Goal: Use online tool/utility: Use online tool/utility

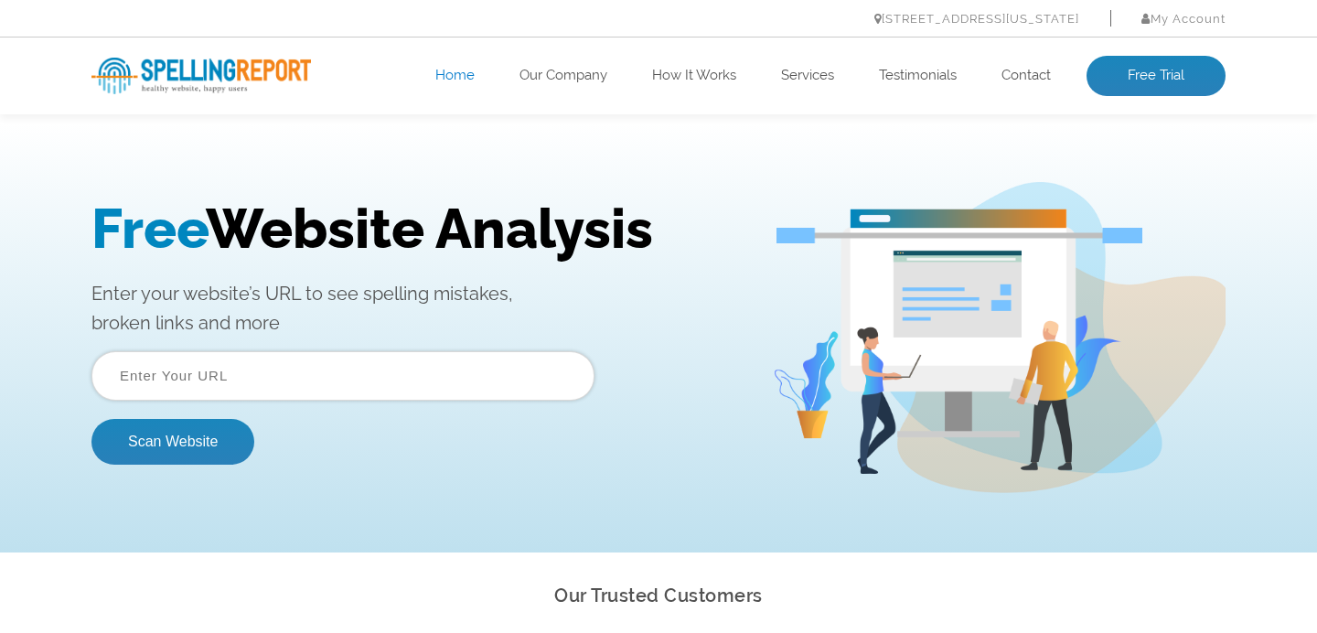
click at [241, 376] on input "text" at bounding box center [342, 375] width 503 height 49
paste input "https://westendbaptist.org.uk/"
type input "https://westendbaptist.org.uk/"
click at [164, 454] on button "Scan Website" at bounding box center [172, 442] width 163 height 46
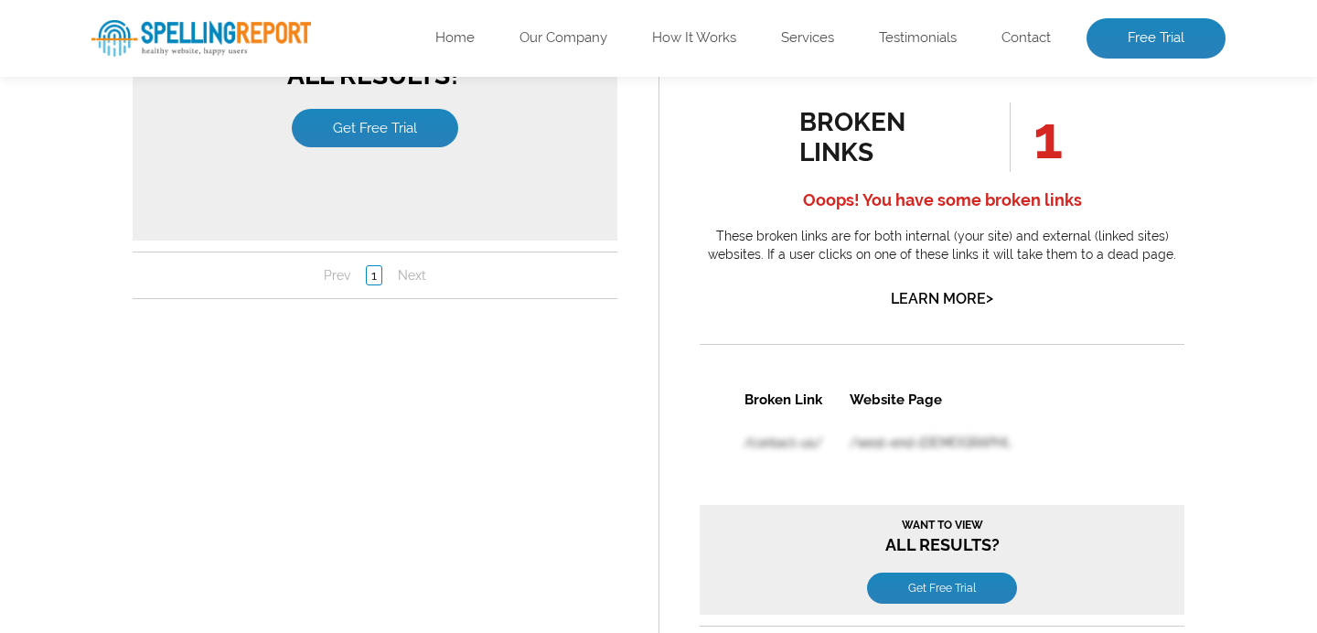
scroll to position [1610, 0]
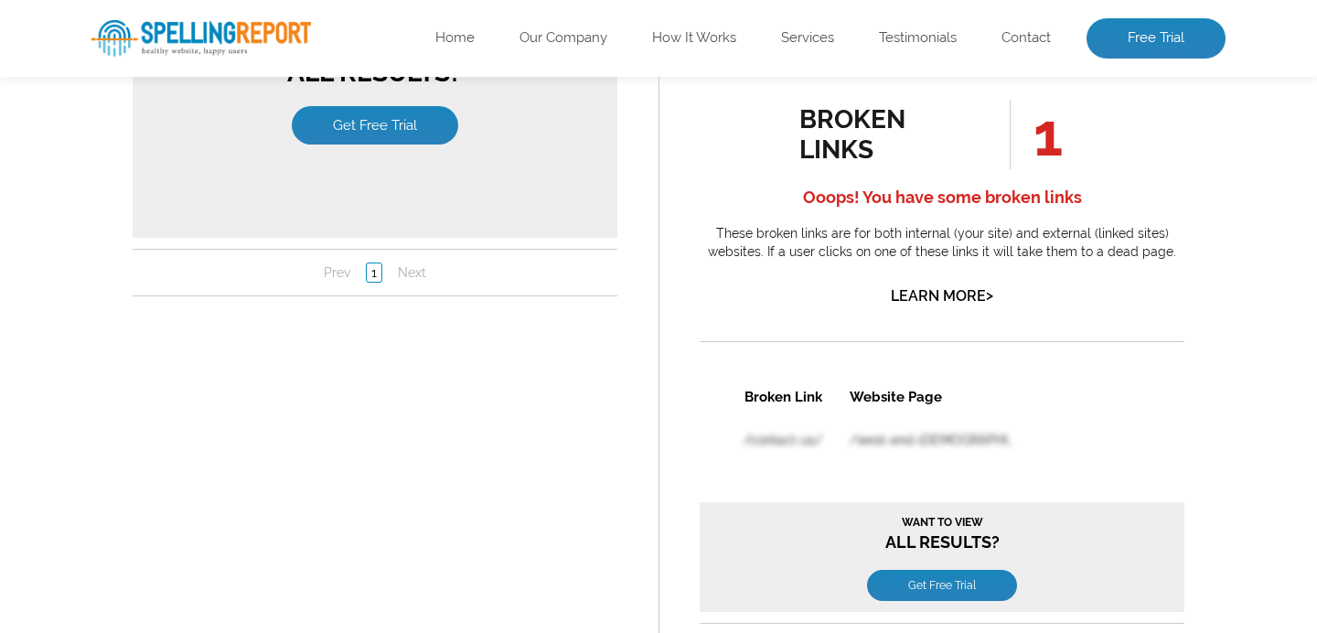
click at [940, 433] on table "Broken Link Website Page /contact-us/ /west-end-[DEMOGRAPHIC_DATA]-get-in-touch" at bounding box center [894, 483] width 389 height 220
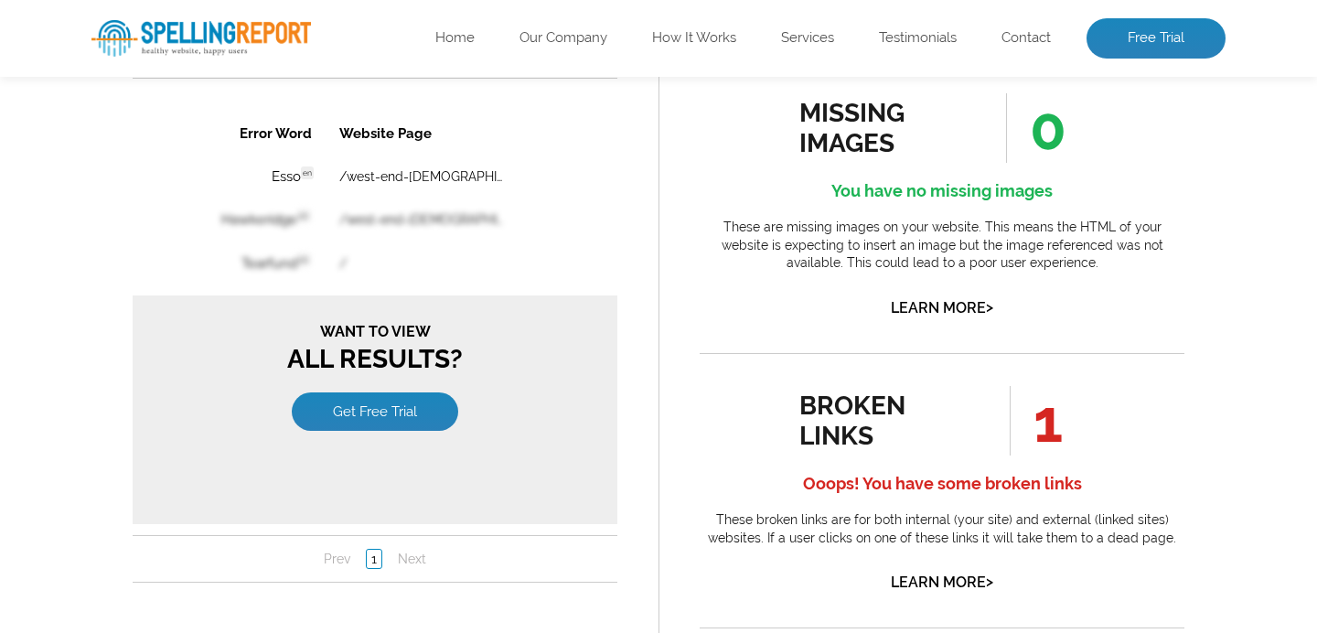
scroll to position [1323, 0]
click at [486, 171] on link "/west-end-[DEMOGRAPHIC_DATA]-get-in-touch" at bounding box center [423, 177] width 169 height 15
